Goal: Transaction & Acquisition: Purchase product/service

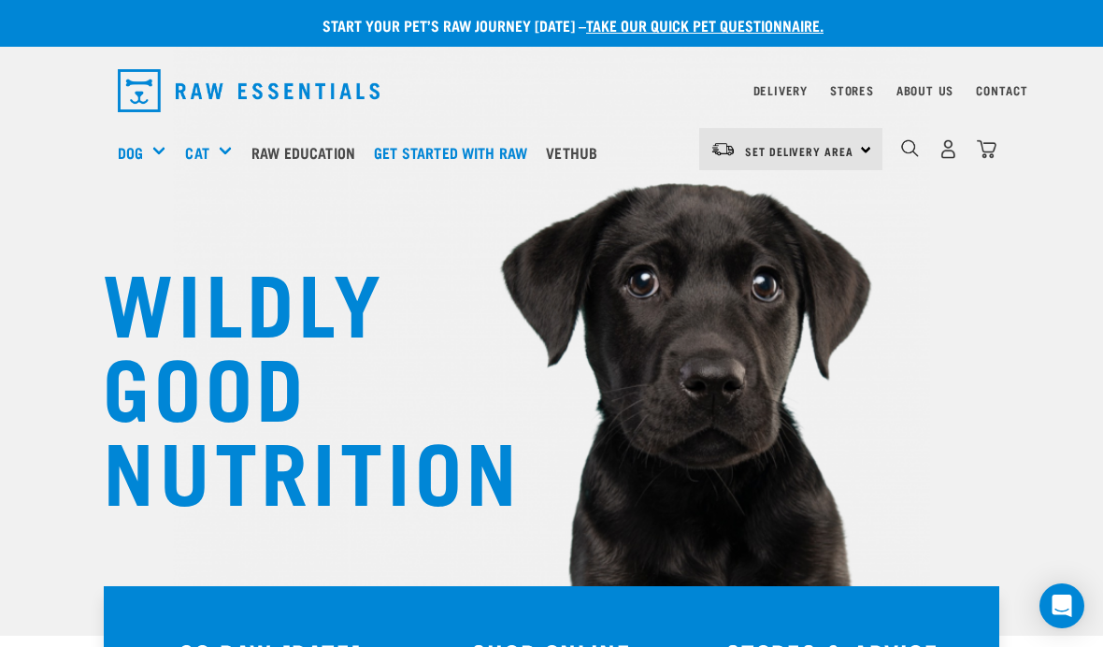
click at [142, 149] on link "Dog" at bounding box center [130, 152] width 25 height 22
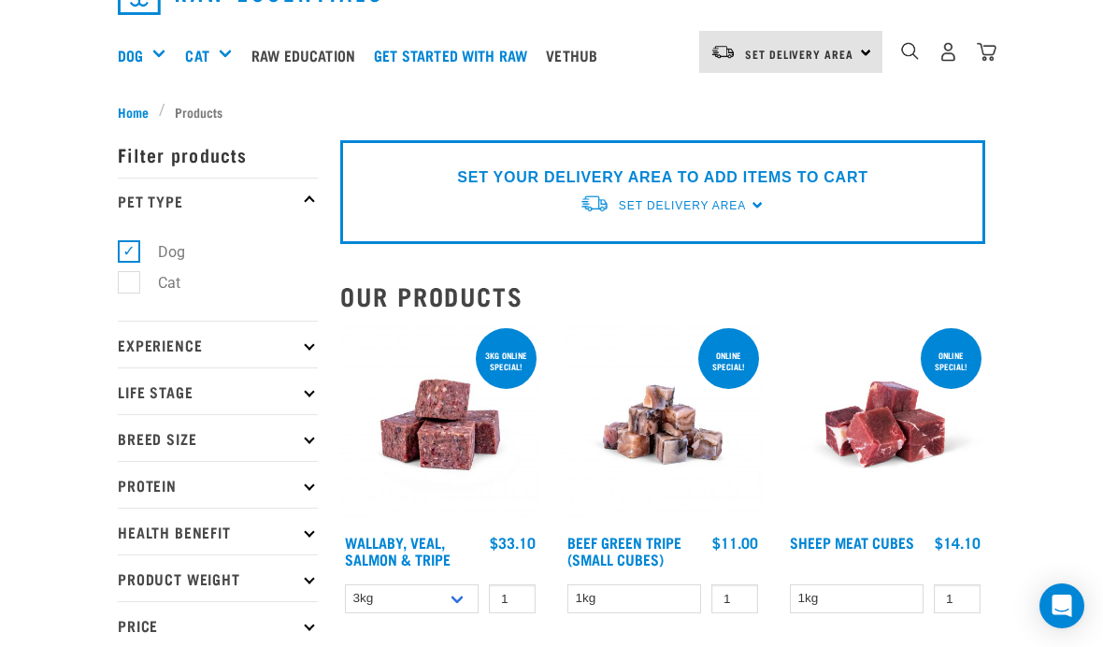
scroll to position [107, 0]
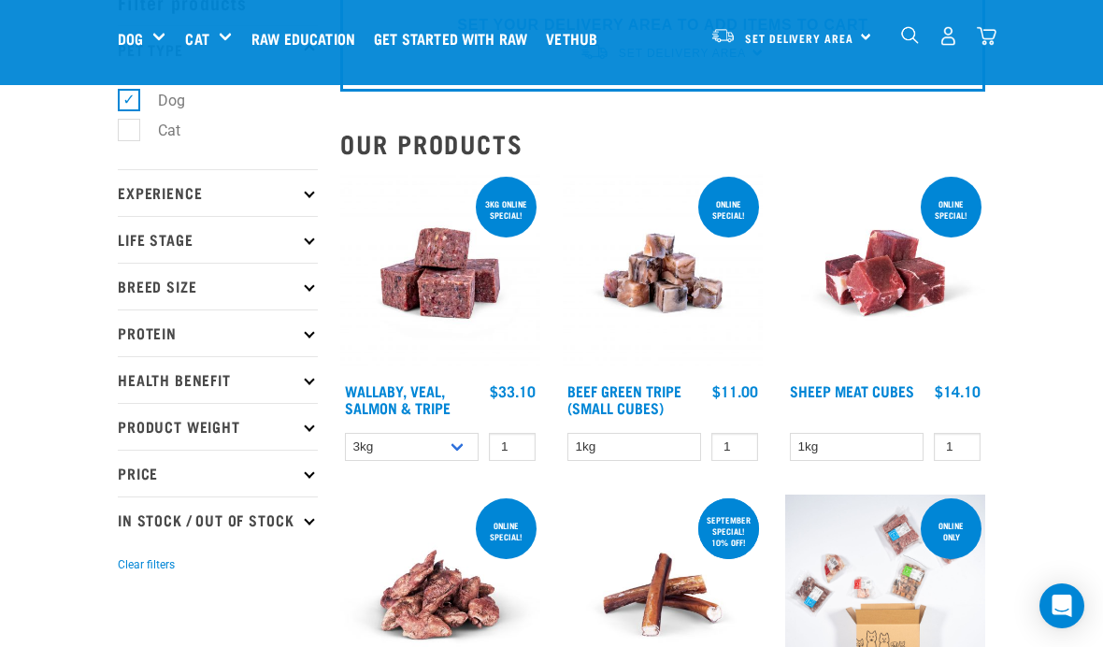
click at [136, 207] on p "Experience" at bounding box center [218, 192] width 200 height 47
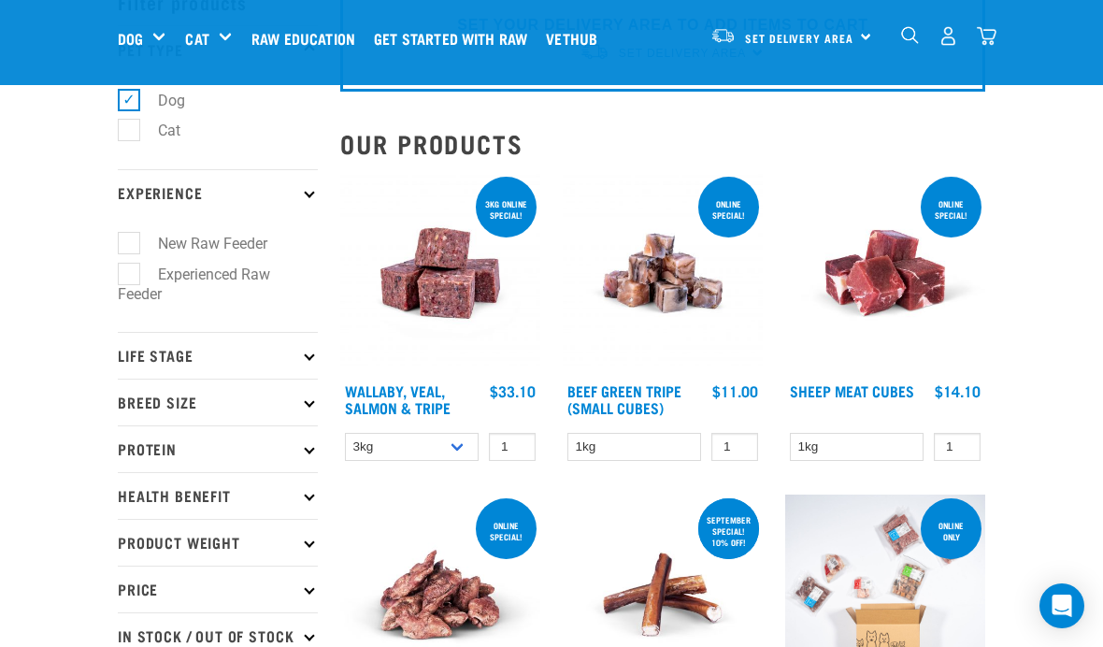
click at [128, 245] on label "New Raw Feeder" at bounding box center [201, 243] width 147 height 23
click at [127, 245] on input "New Raw Feeder" at bounding box center [124, 241] width 12 height 12
checkbox input "true"
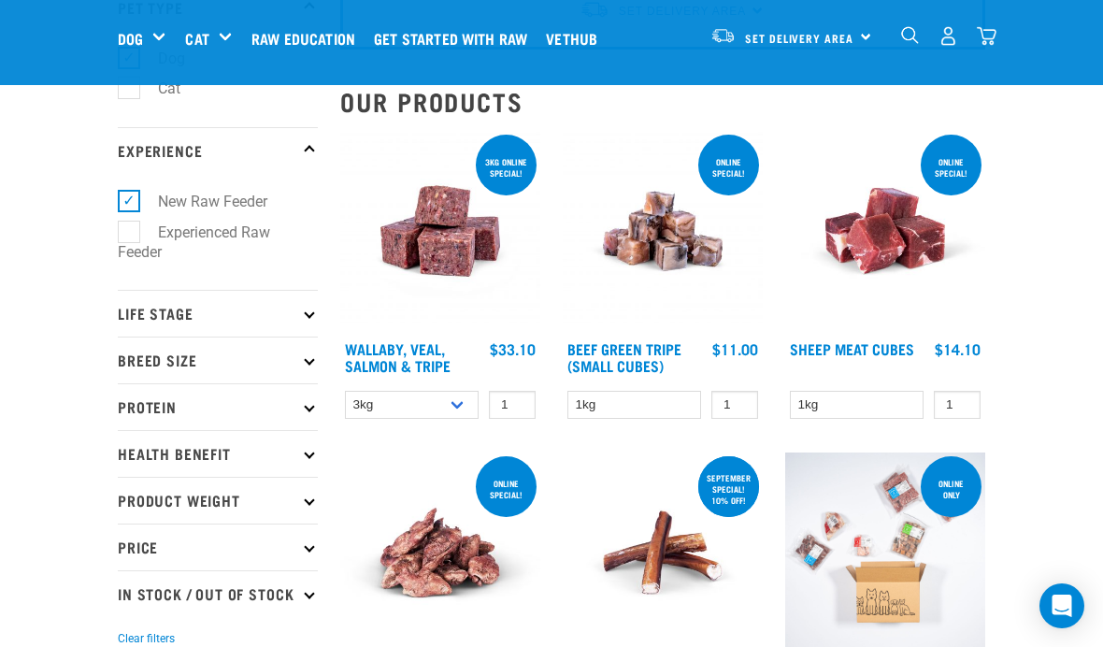
scroll to position [150, 0]
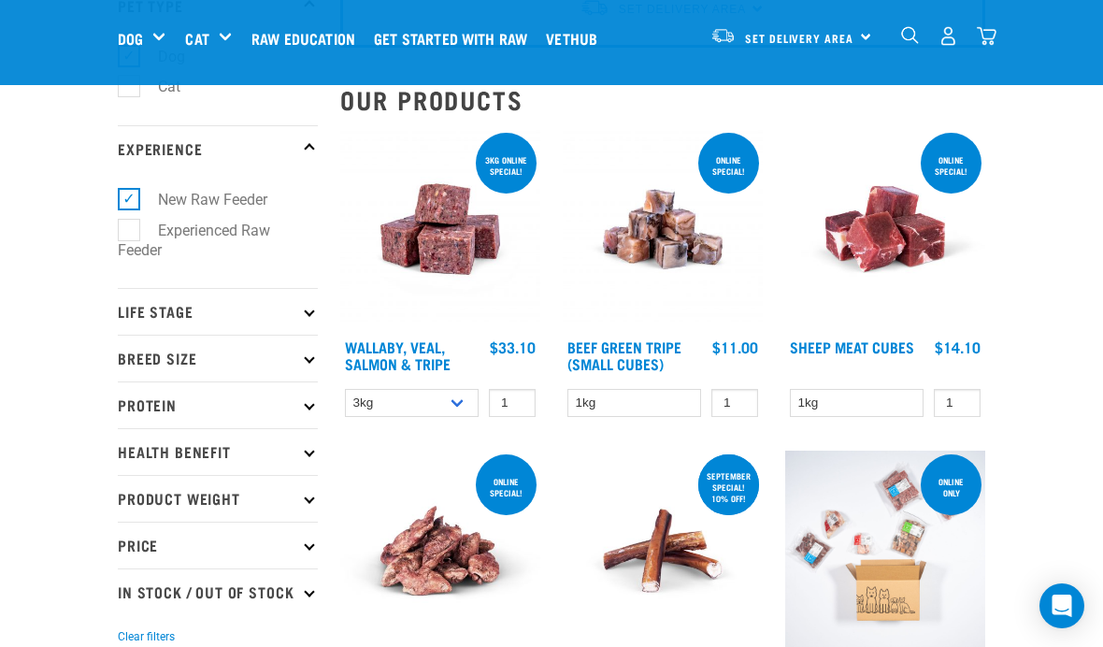
click at [152, 307] on p "Life Stage" at bounding box center [218, 311] width 200 height 47
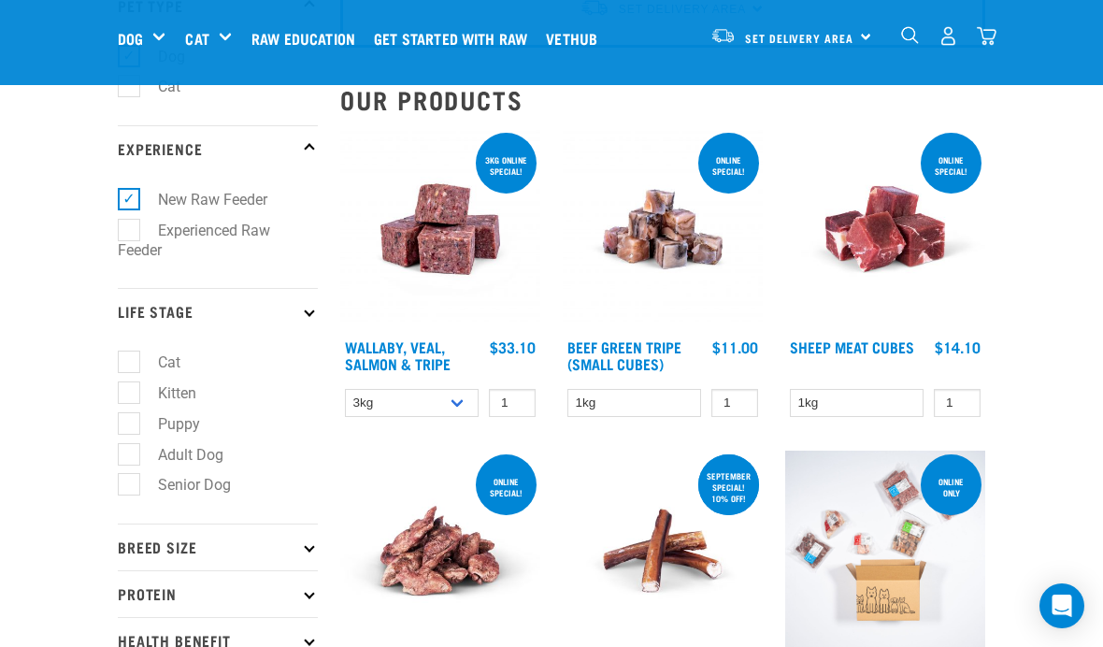
click at [128, 454] on label "Adult Dog" at bounding box center [179, 454] width 103 height 23
click at [128, 454] on input "Adult Dog" at bounding box center [124, 451] width 12 height 12
checkbox input "true"
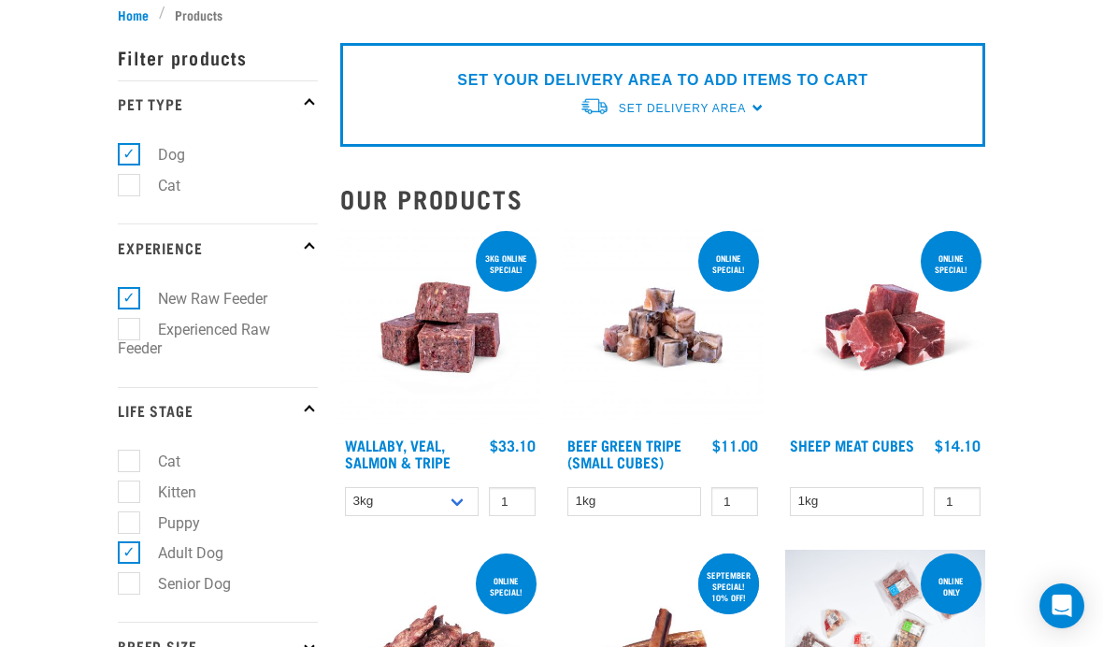
scroll to position [285, 0]
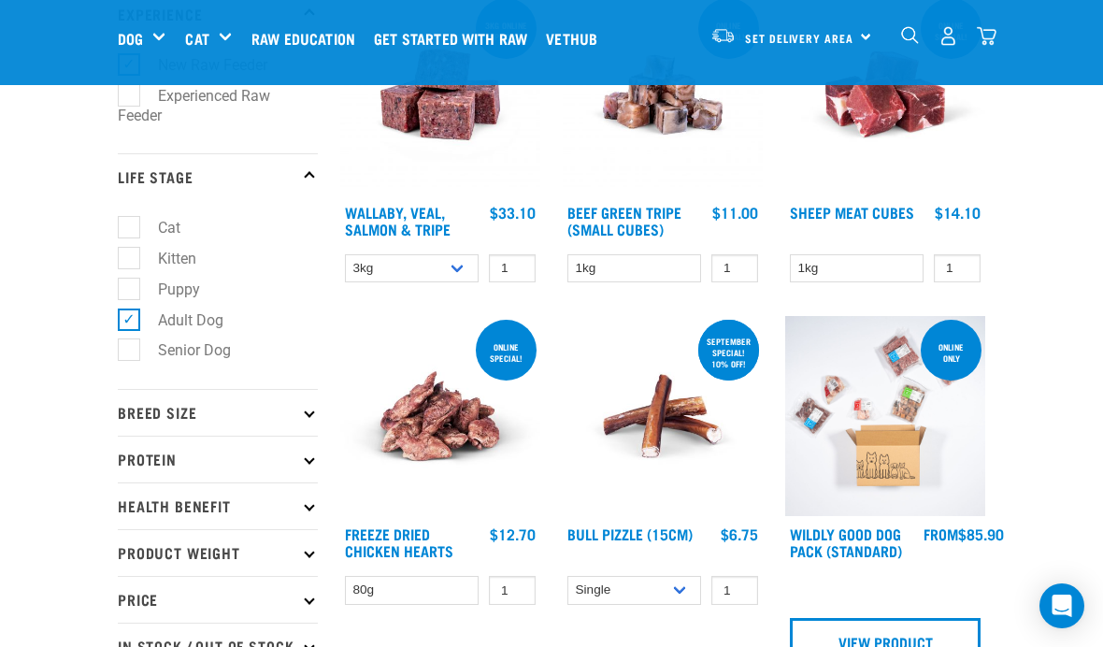
click at [160, 407] on p "Breed Size" at bounding box center [218, 412] width 200 height 47
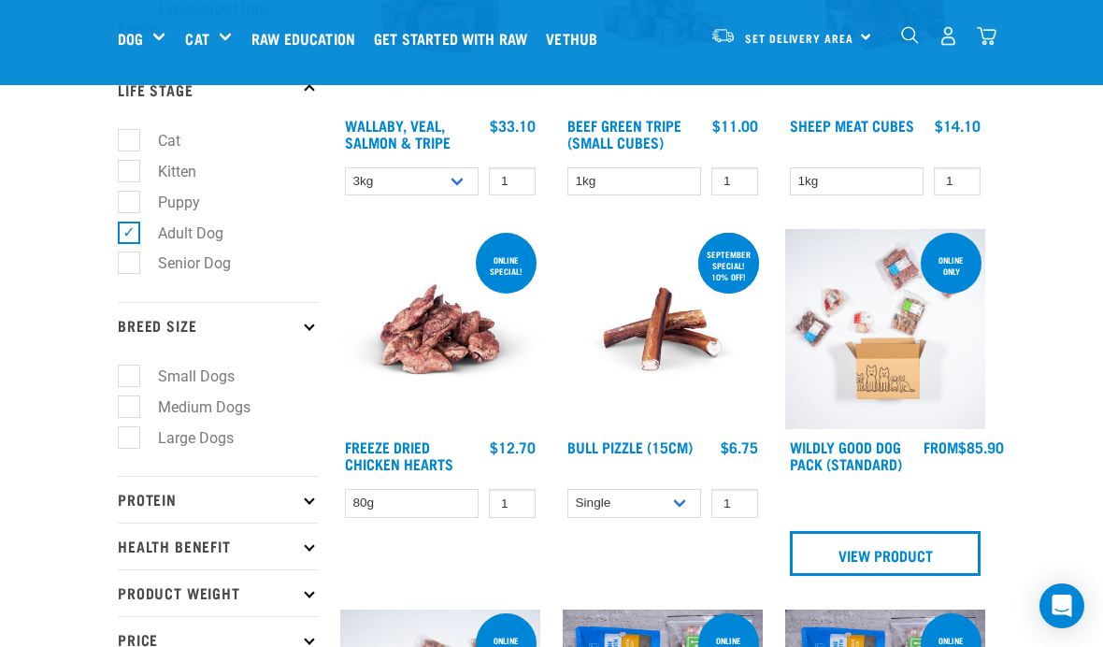
scroll to position [373, 0]
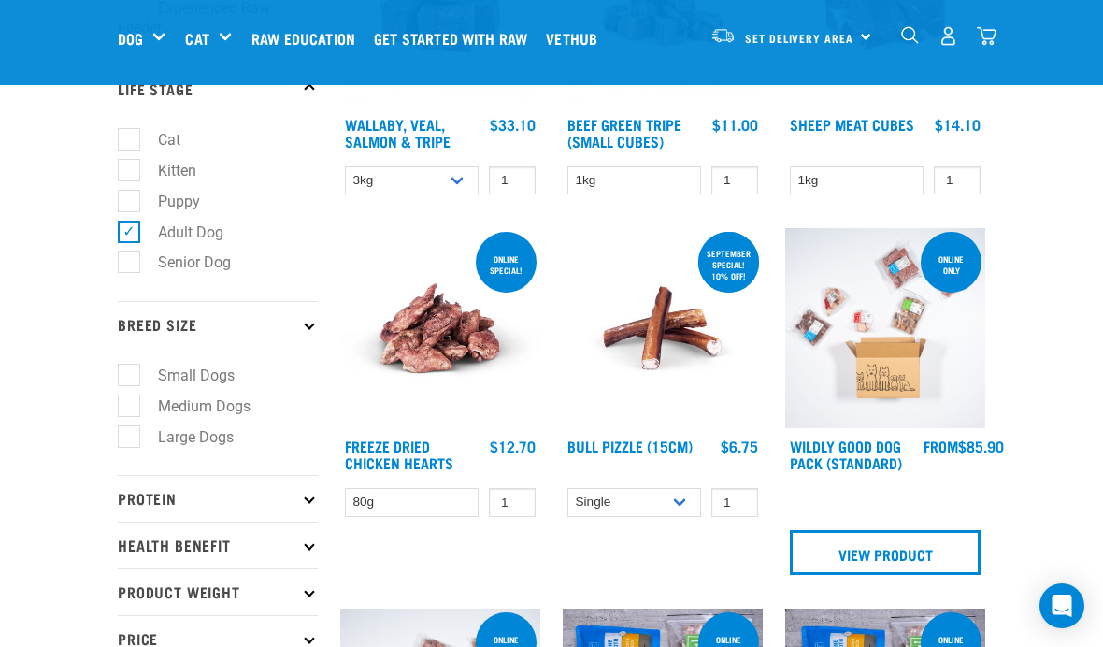
click at [128, 372] on label "Small Dogs" at bounding box center [185, 375] width 114 height 23
click at [128, 372] on input "Small Dogs" at bounding box center [124, 372] width 12 height 12
checkbox input "true"
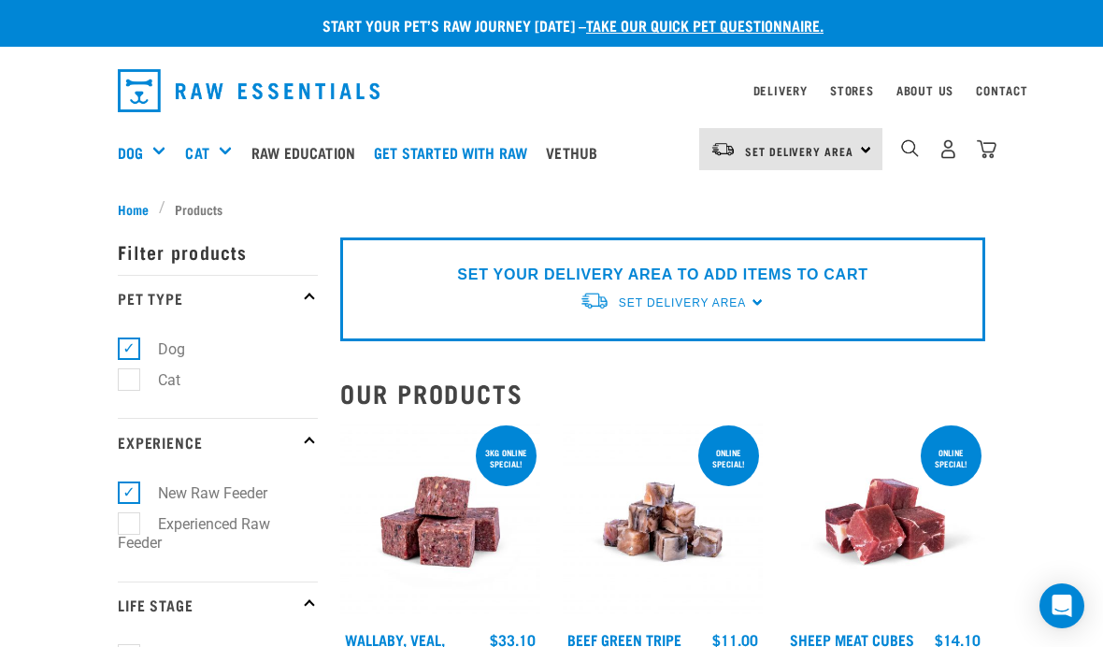
click at [147, 428] on p "Experience" at bounding box center [218, 441] width 200 height 47
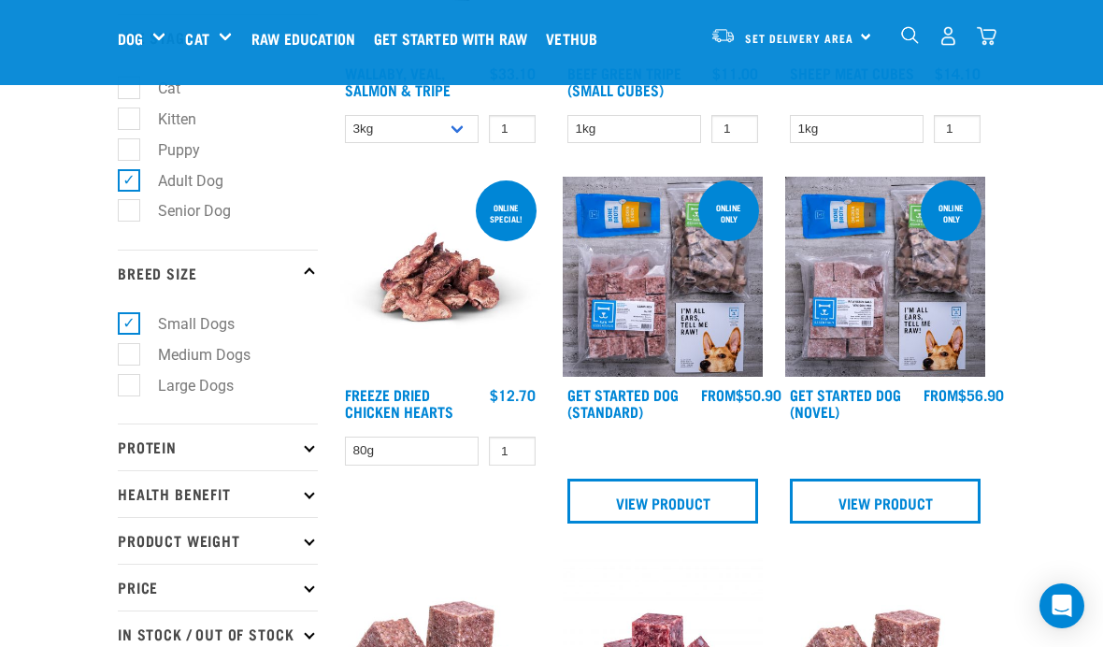
scroll to position [426, 0]
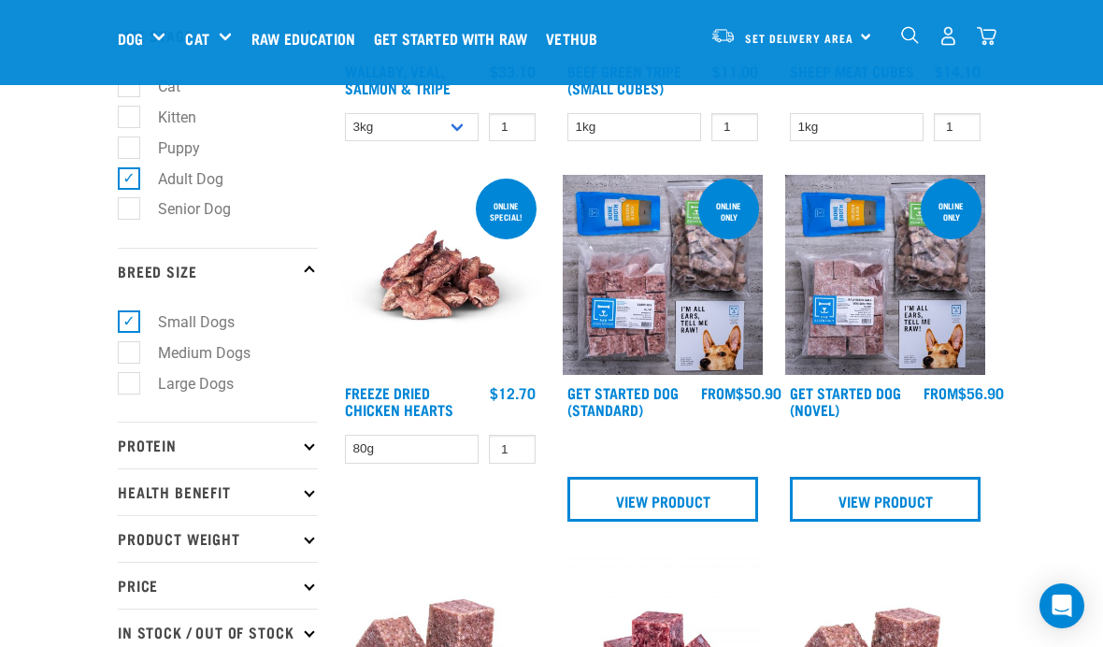
click at [303, 439] on p "Protein" at bounding box center [218, 444] width 200 height 47
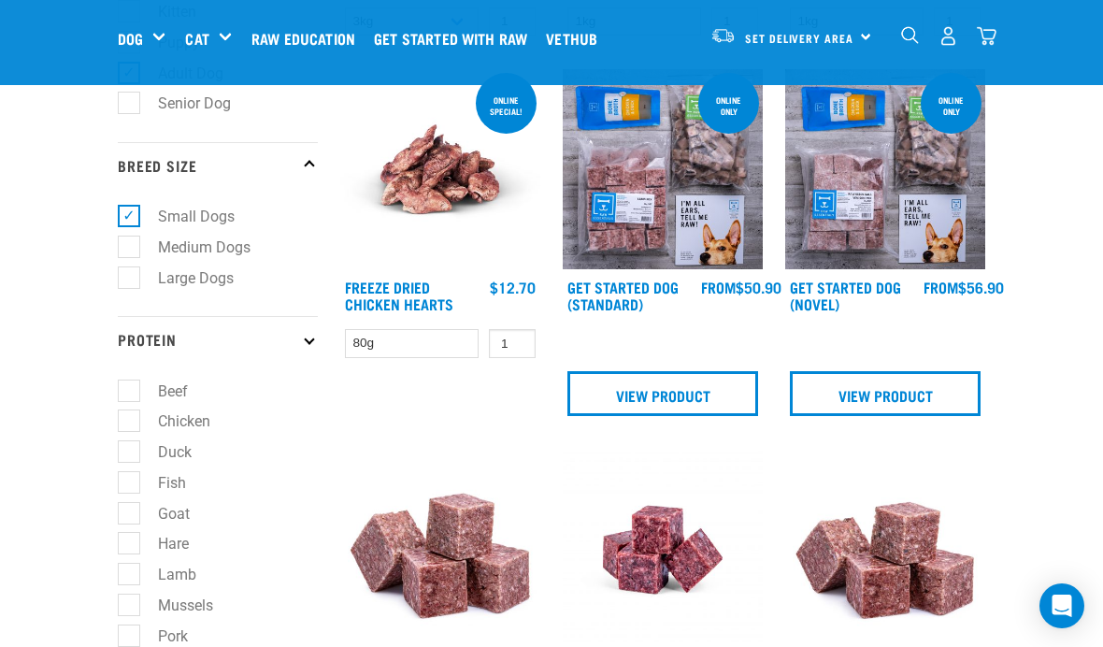
scroll to position [536, 0]
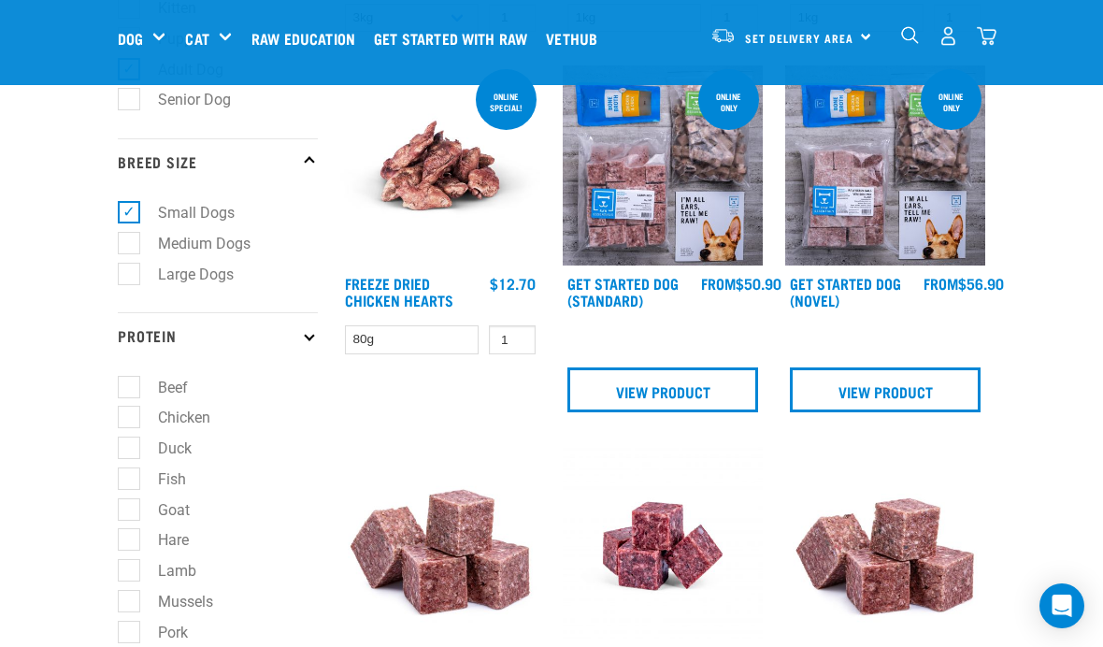
click at [292, 333] on p "Protein" at bounding box center [218, 335] width 200 height 47
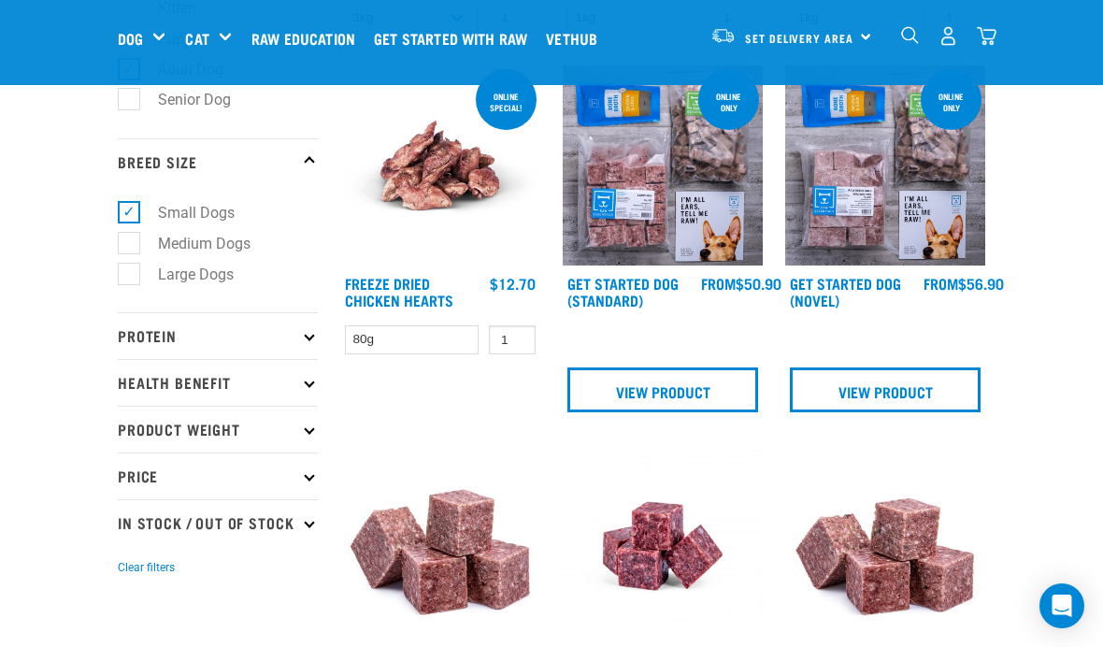
click at [144, 371] on p "Health Benefit" at bounding box center [218, 382] width 200 height 47
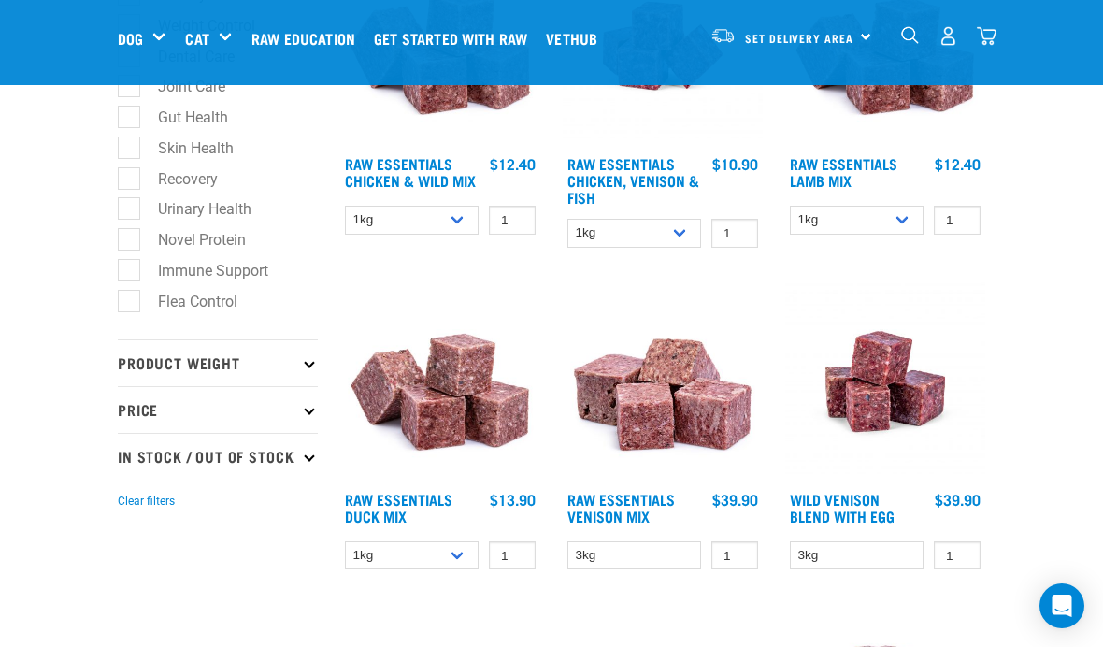
scroll to position [1037, 0]
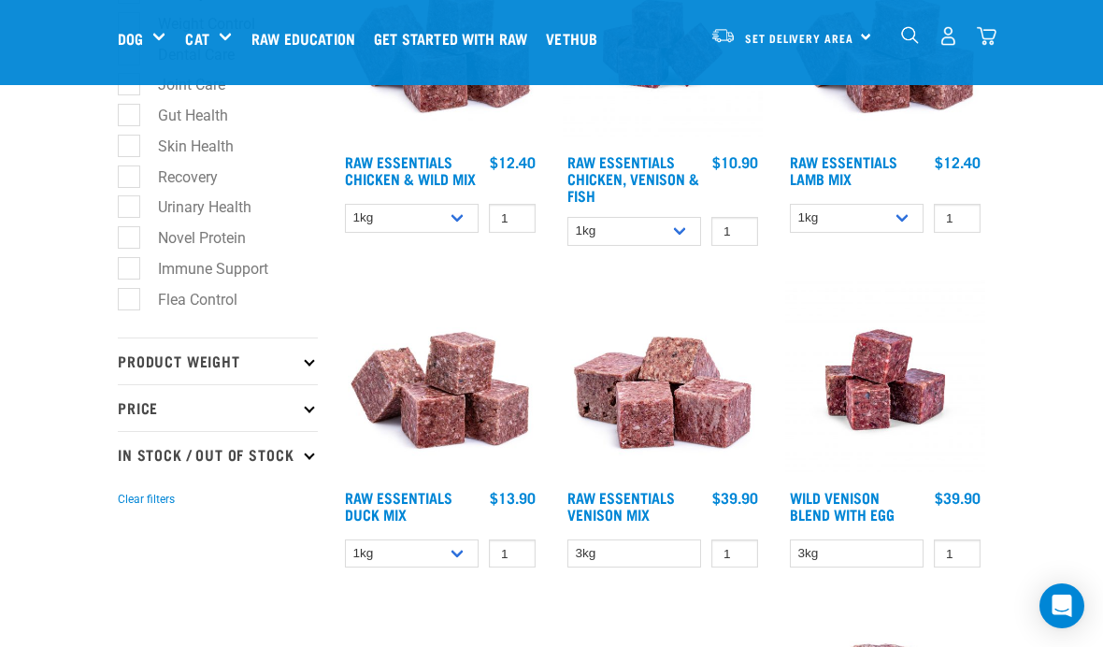
click at [160, 354] on p "Product Weight" at bounding box center [218, 360] width 200 height 47
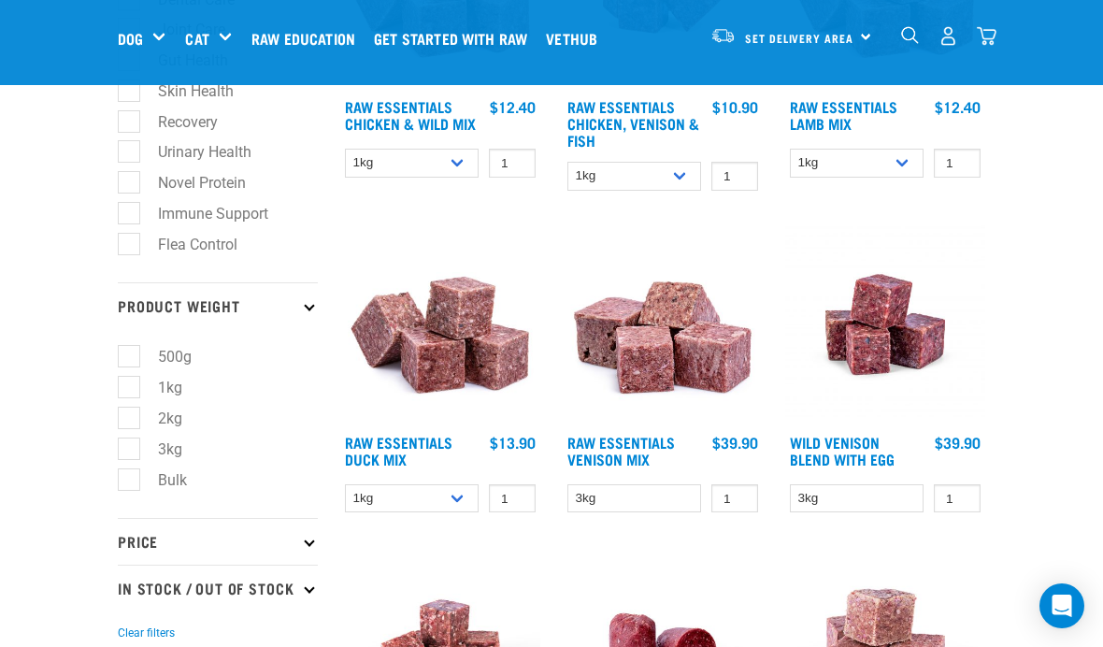
scroll to position [1120, 0]
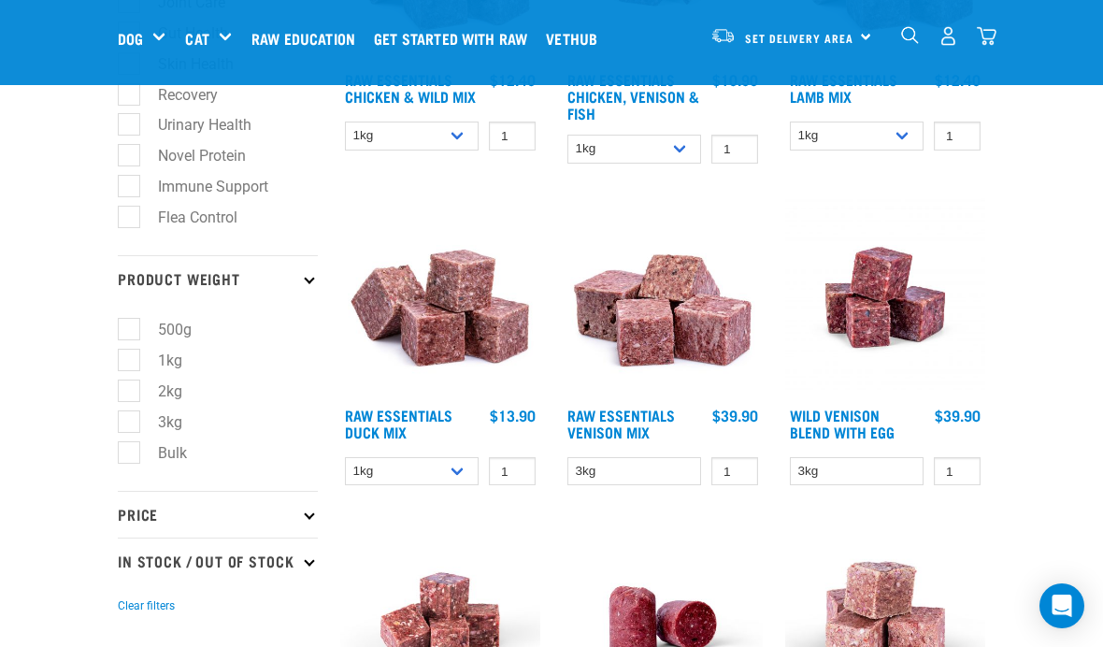
click at [159, 561] on p "In Stock / Out Of Stock" at bounding box center [218, 560] width 200 height 47
click at [137, 566] on p "In Stock / Out Of Stock" at bounding box center [218, 560] width 200 height 47
click at [142, 623] on label "In Stock" at bounding box center [173, 611] width 91 height 23
click at [130, 615] on input "In Stock" at bounding box center [124, 609] width 12 height 12
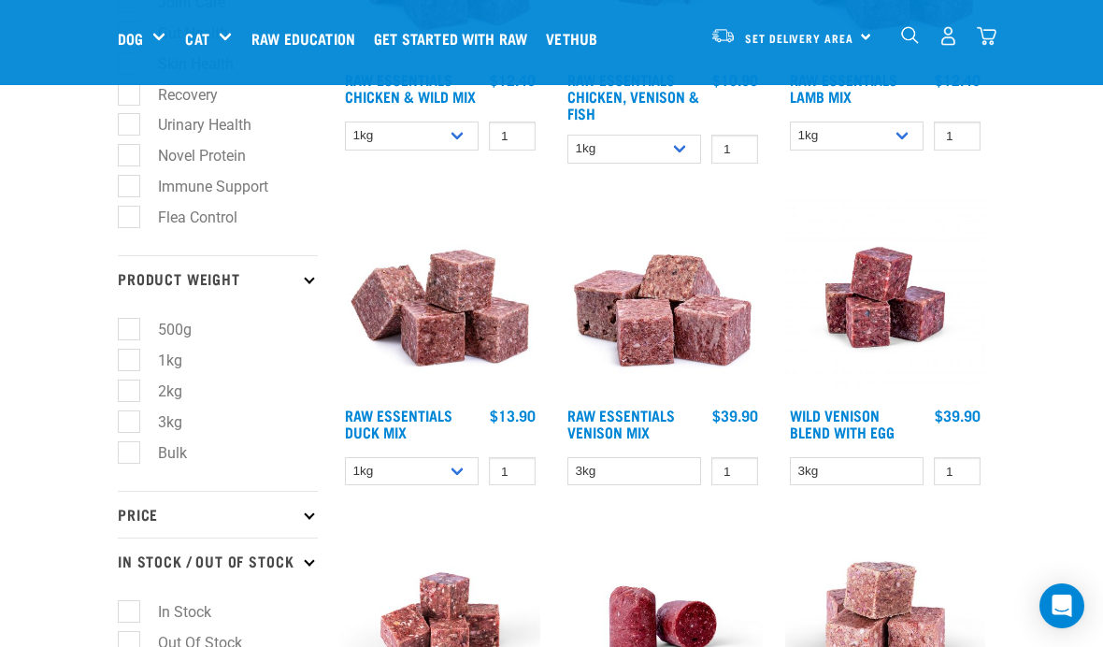
checkbox input "true"
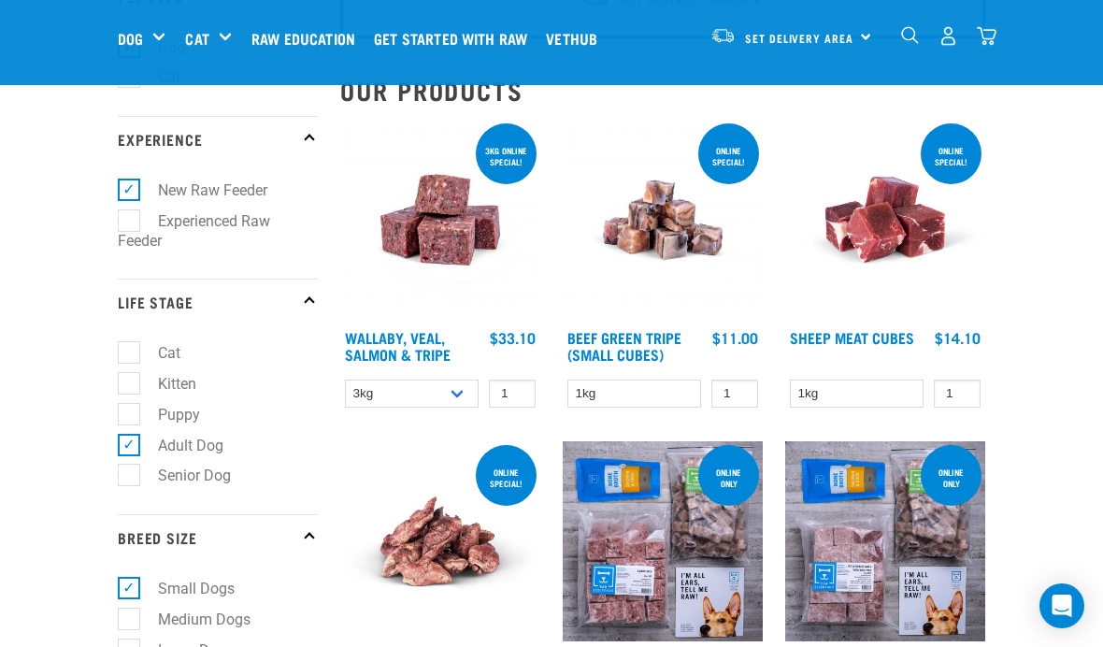
scroll to position [162, 0]
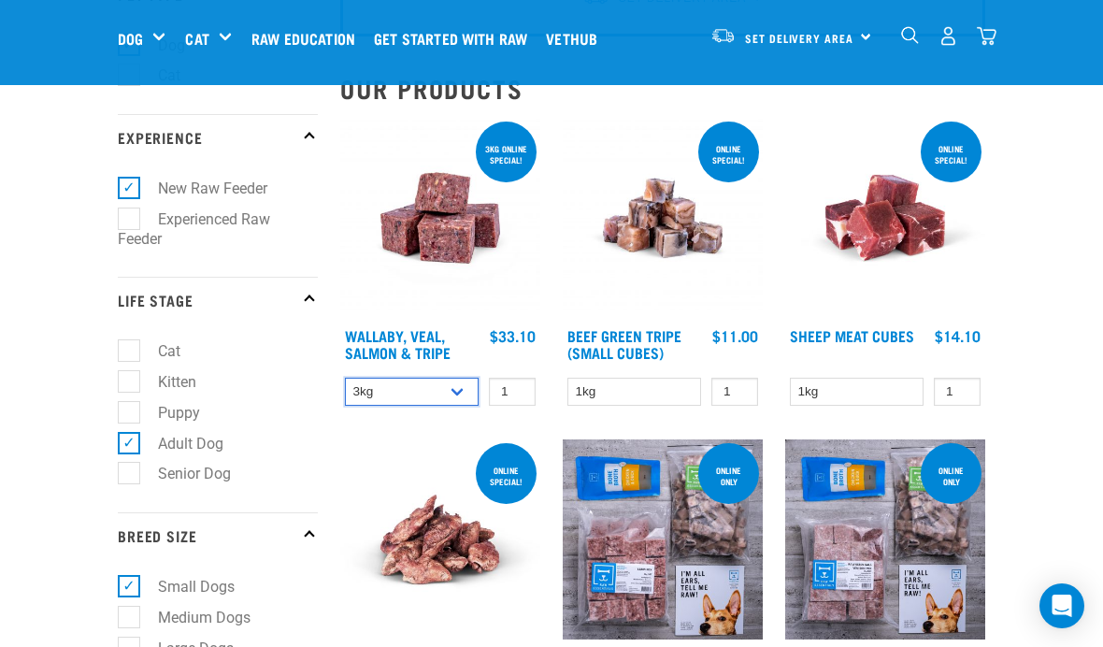
click at [457, 391] on select "3kg 1kg" at bounding box center [412, 392] width 134 height 29
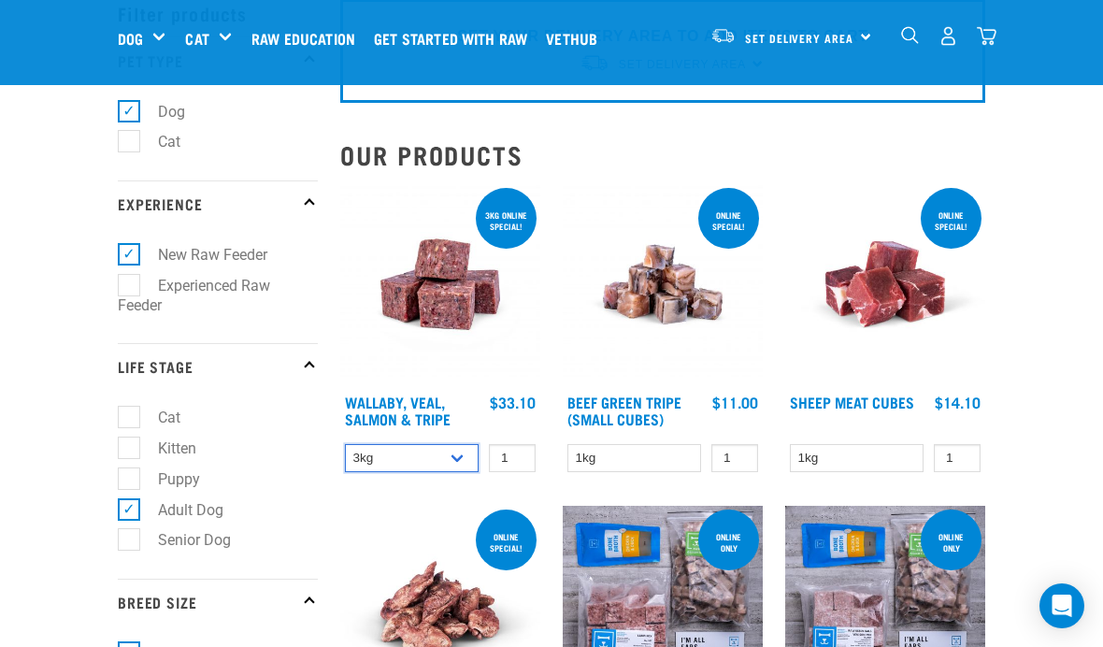
scroll to position [0, 0]
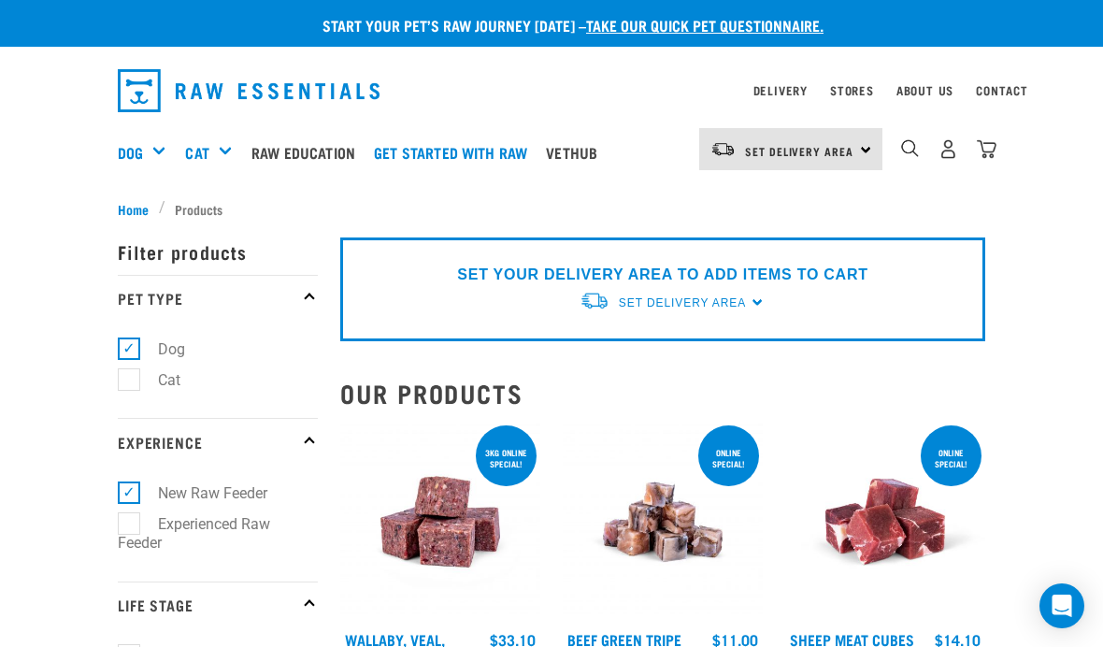
click at [135, 93] on img "dropdown navigation" at bounding box center [249, 90] width 262 height 43
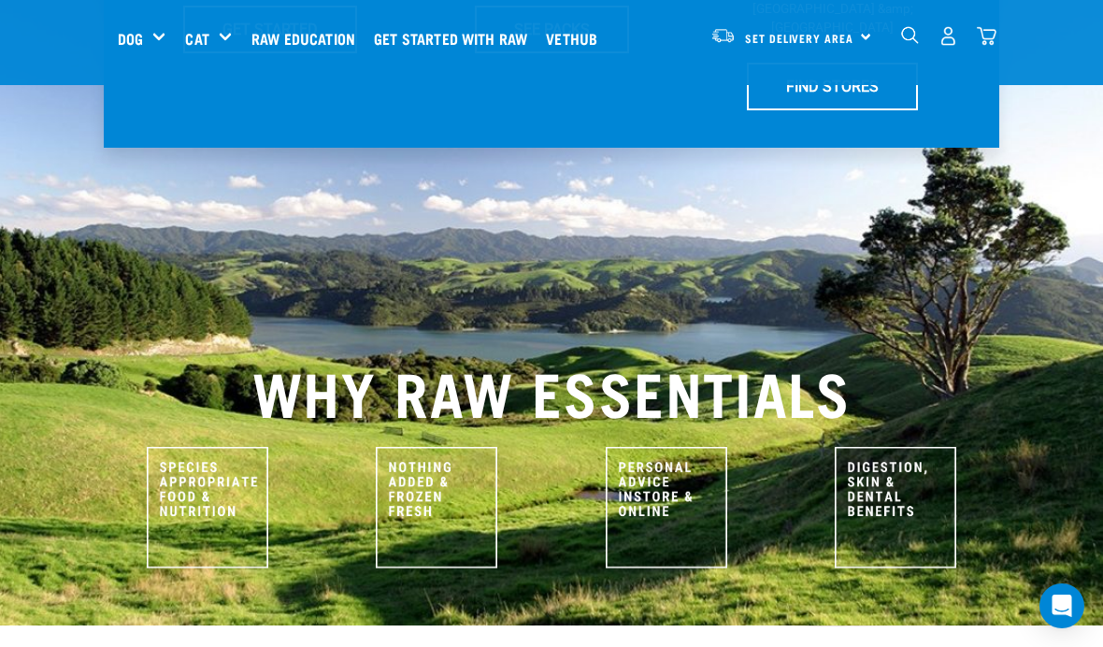
scroll to position [653, 0]
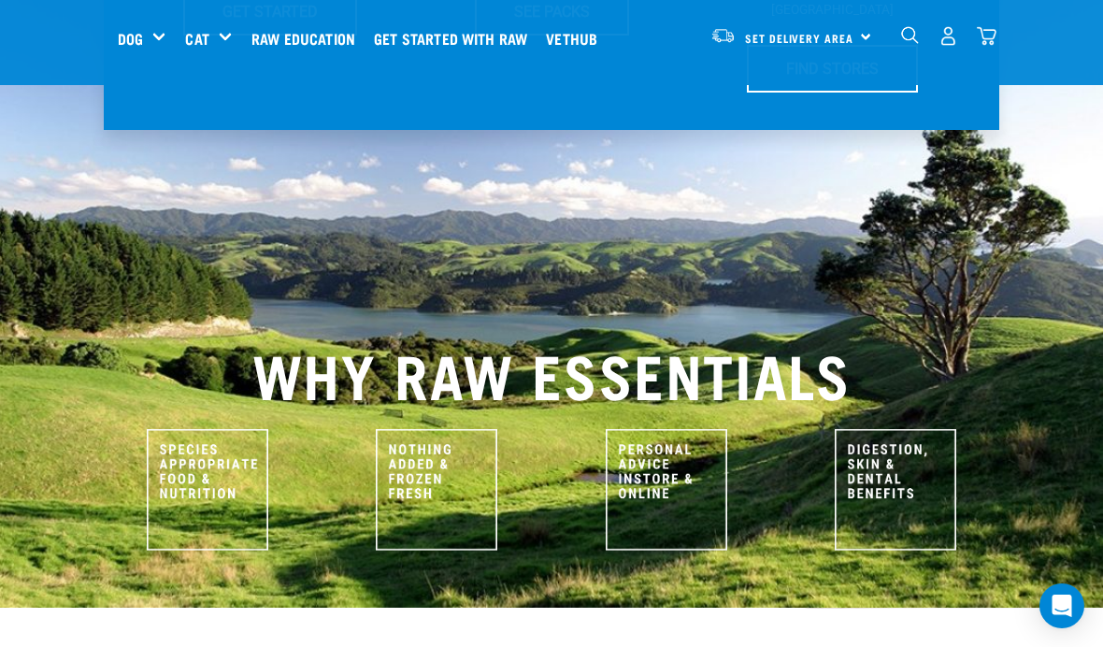
click at [183, 429] on img at bounding box center [207, 489] width 121 height 121
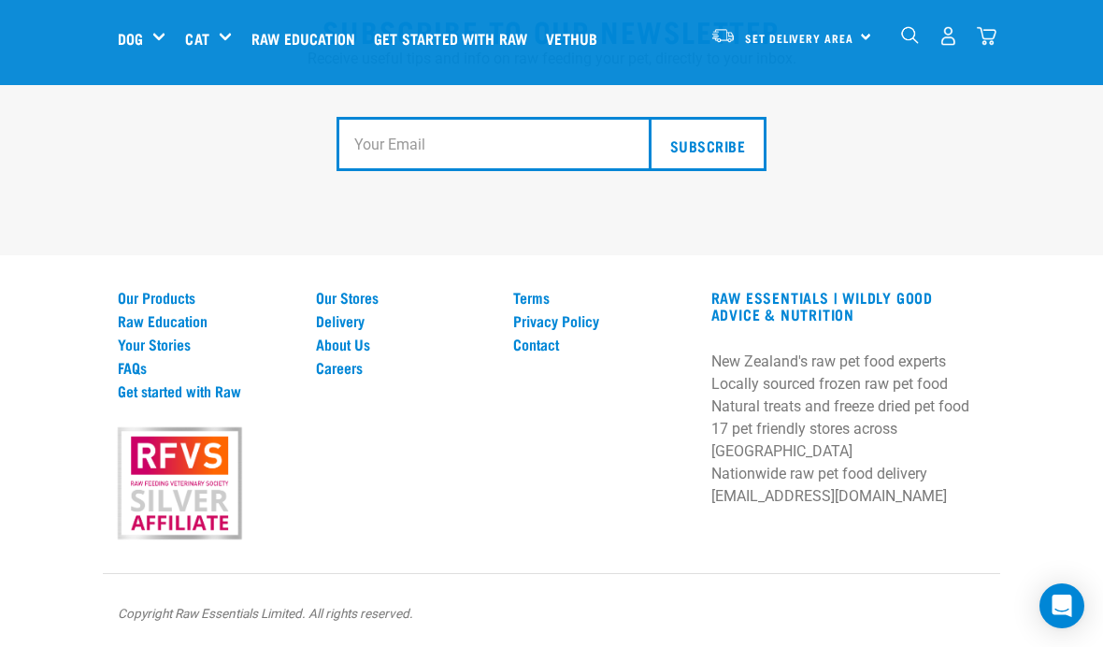
scroll to position [3507, 0]
click at [157, 306] on link "Our Products" at bounding box center [206, 297] width 176 height 17
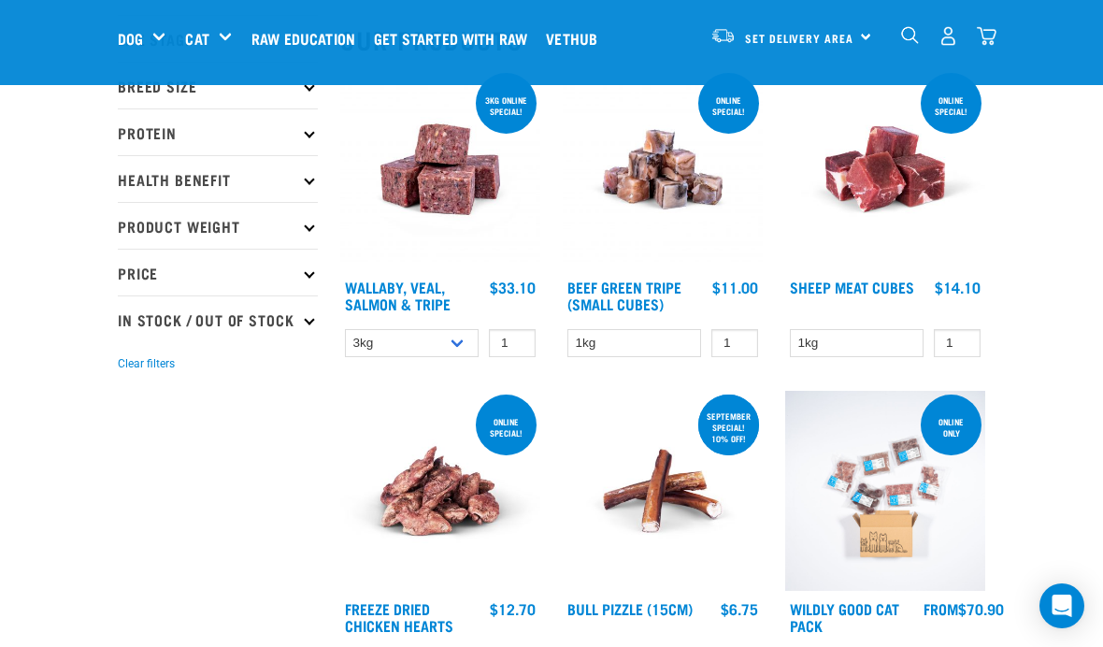
scroll to position [198, 0]
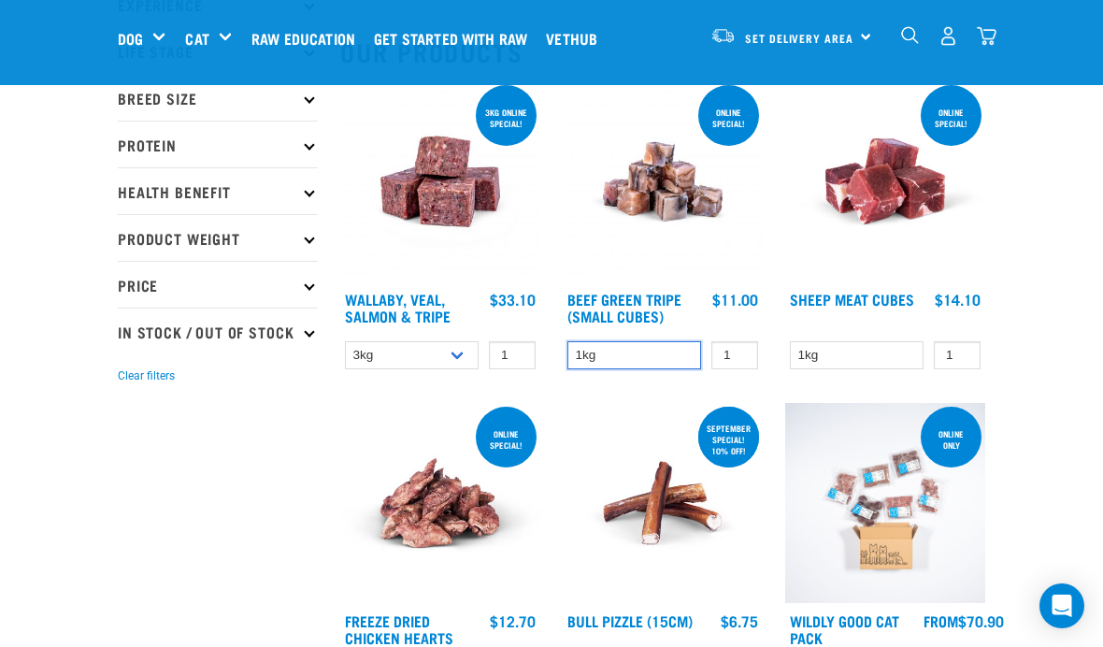
click at [663, 352] on select "1kg" at bounding box center [634, 355] width 134 height 29
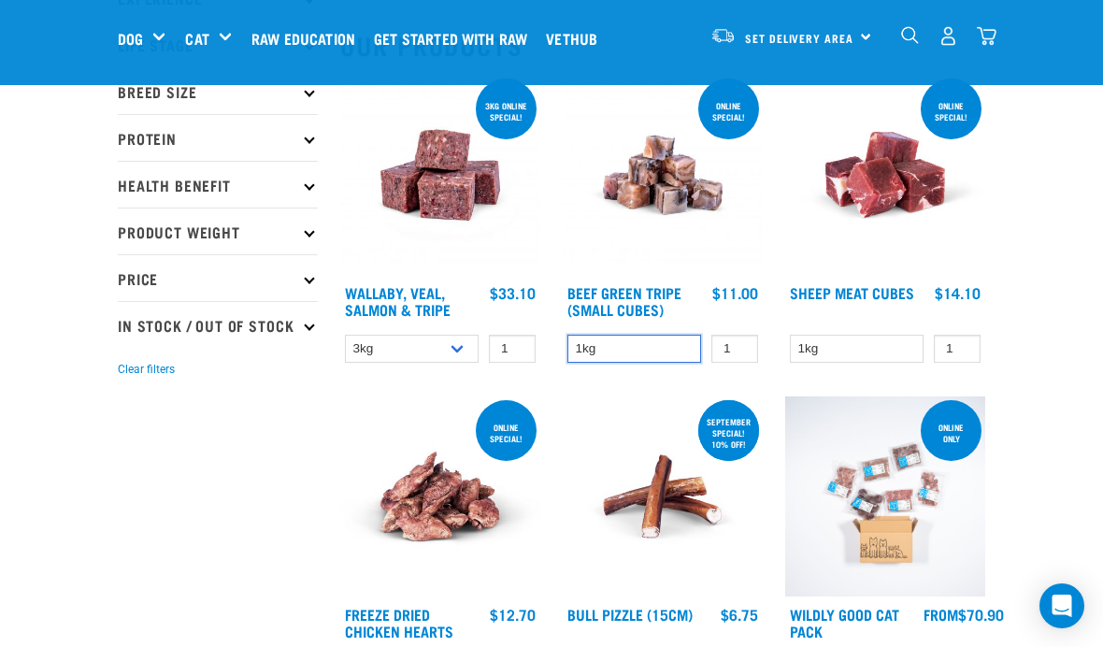
scroll to position [0, 0]
